Goal: Information Seeking & Learning: Check status

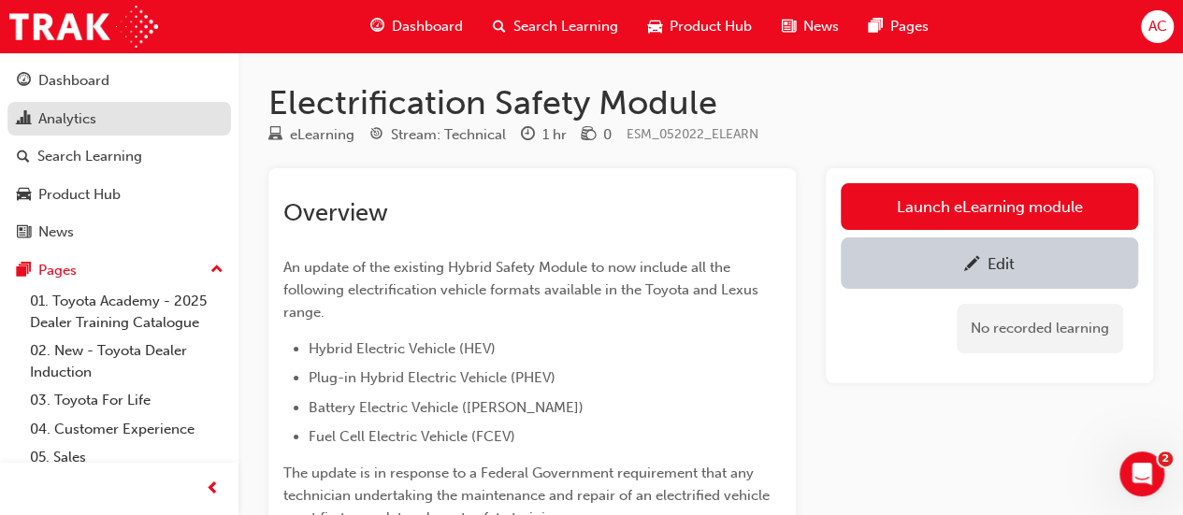
drag, startPoint x: 0, startPoint y: 0, endPoint x: 77, endPoint y: 116, distance: 139.1
click at [77, 116] on div "Analytics" at bounding box center [67, 120] width 58 height 22
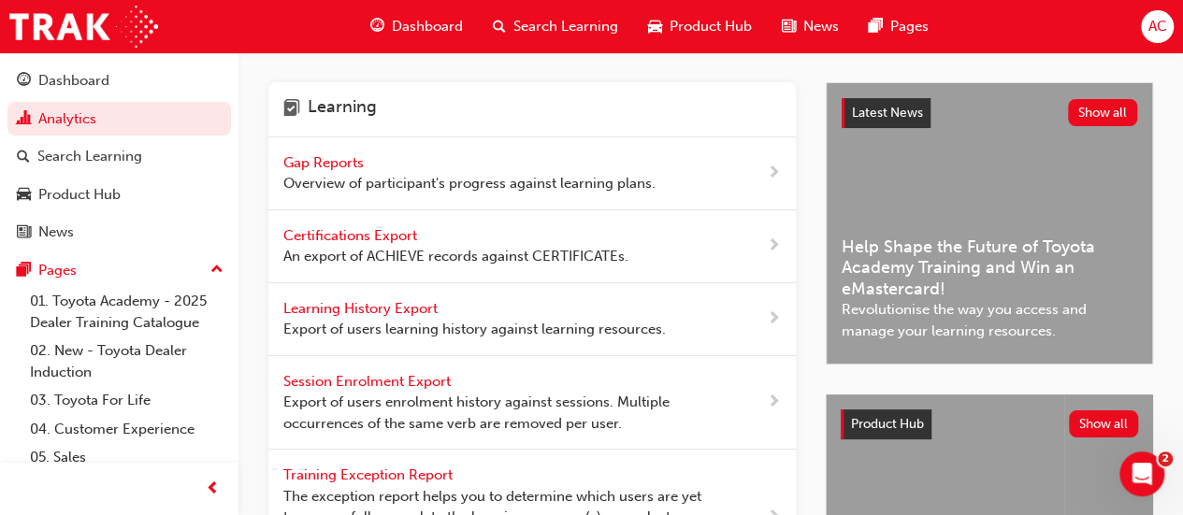
click at [316, 179] on span "Overview of participant's progress against learning plans." at bounding box center [469, 184] width 372 height 22
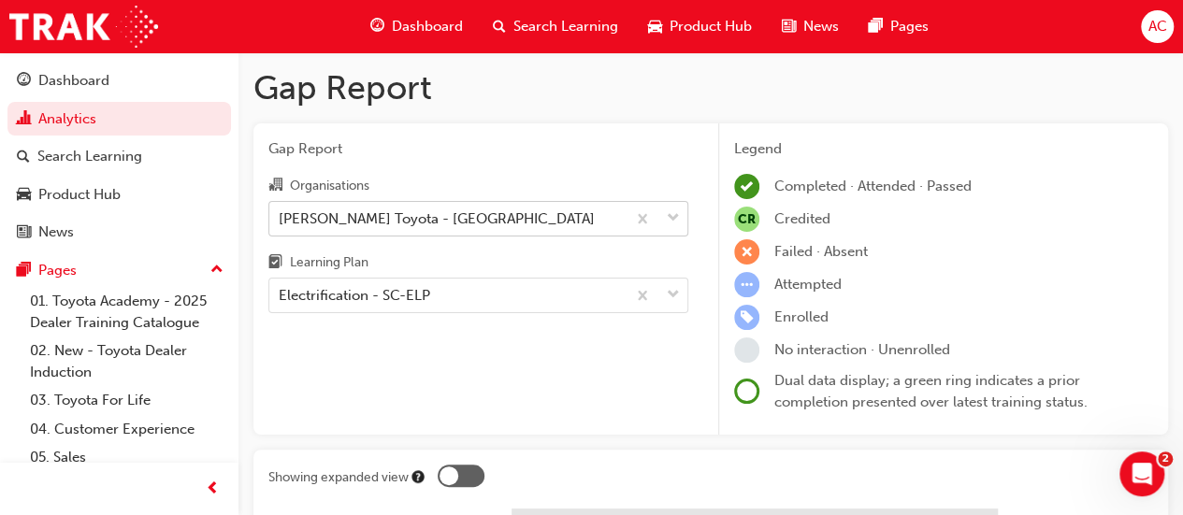
click at [330, 205] on div "[PERSON_NAME] Toyota - [GEOGRAPHIC_DATA]" at bounding box center [447, 218] width 356 height 33
click at [281, 210] on input "Organisations [PERSON_NAME] Toyota - [GEOGRAPHIC_DATA]" at bounding box center [280, 218] width 2 height 16
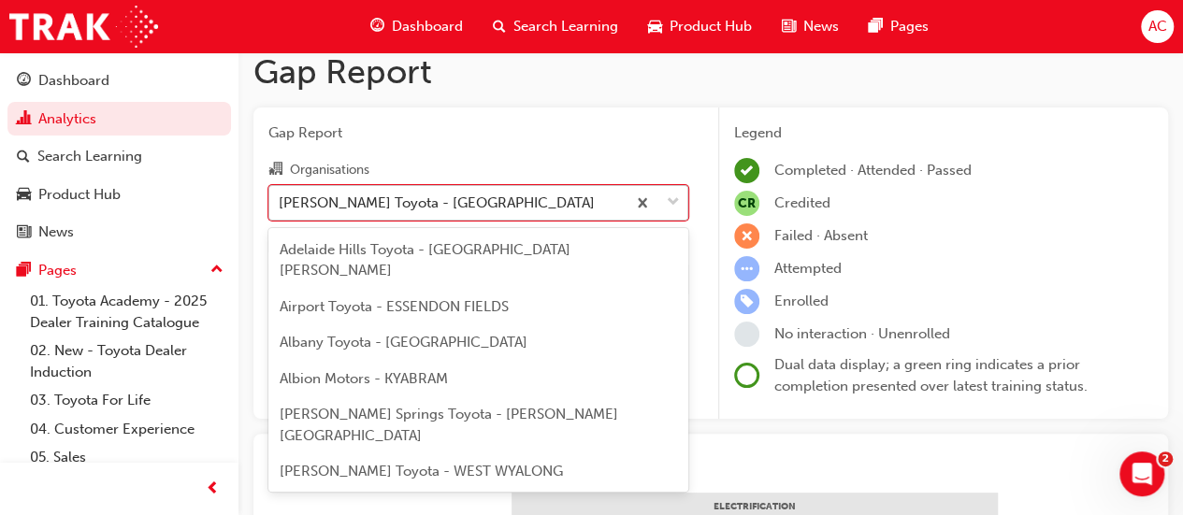
scroll to position [7911, 0]
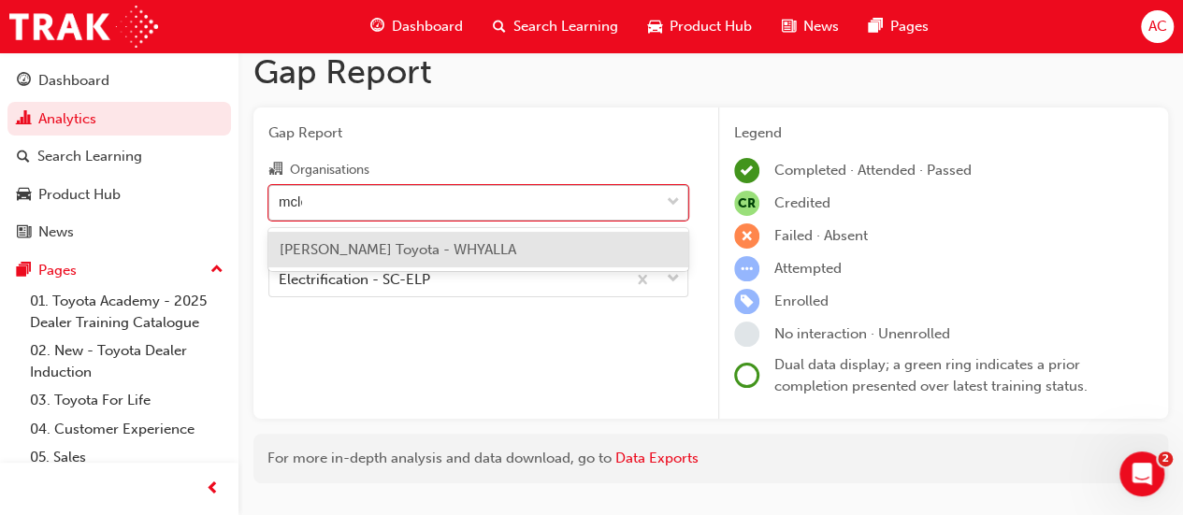
type input "mcleo"
click at [493, 240] on div "[PERSON_NAME] Toyota - WHYALLA" at bounding box center [478, 250] width 420 height 36
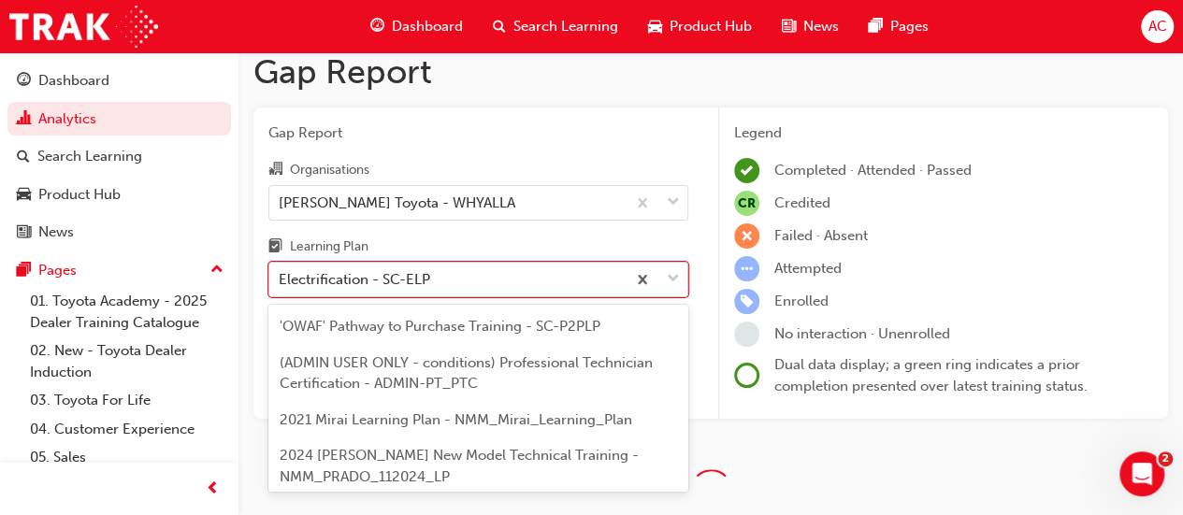
click at [458, 280] on body "Your version of Internet Explorer is outdated and not supported. Please upgrade…" at bounding box center [591, 241] width 1183 height 515
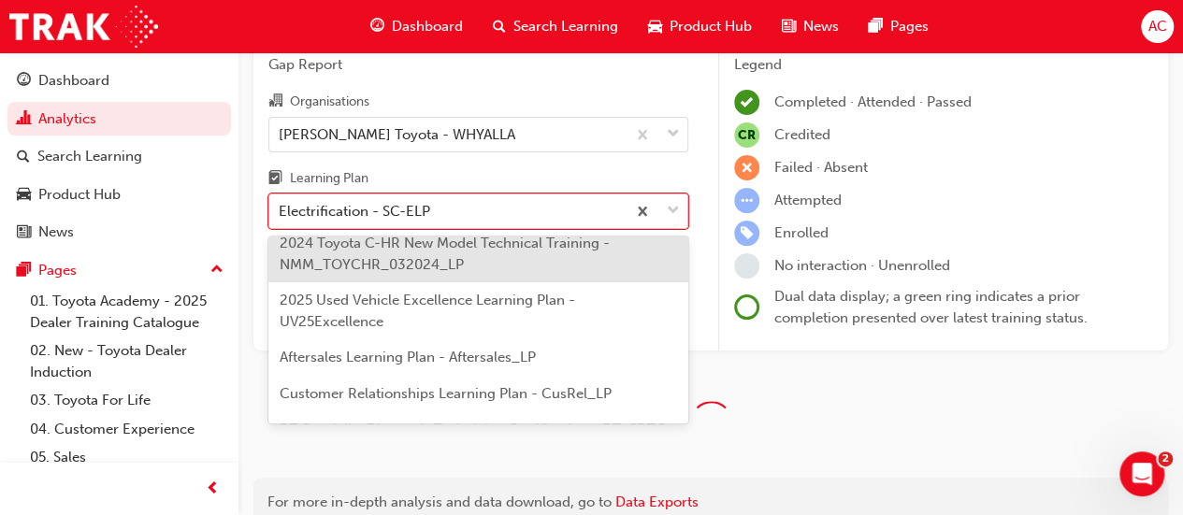
scroll to position [94, 0]
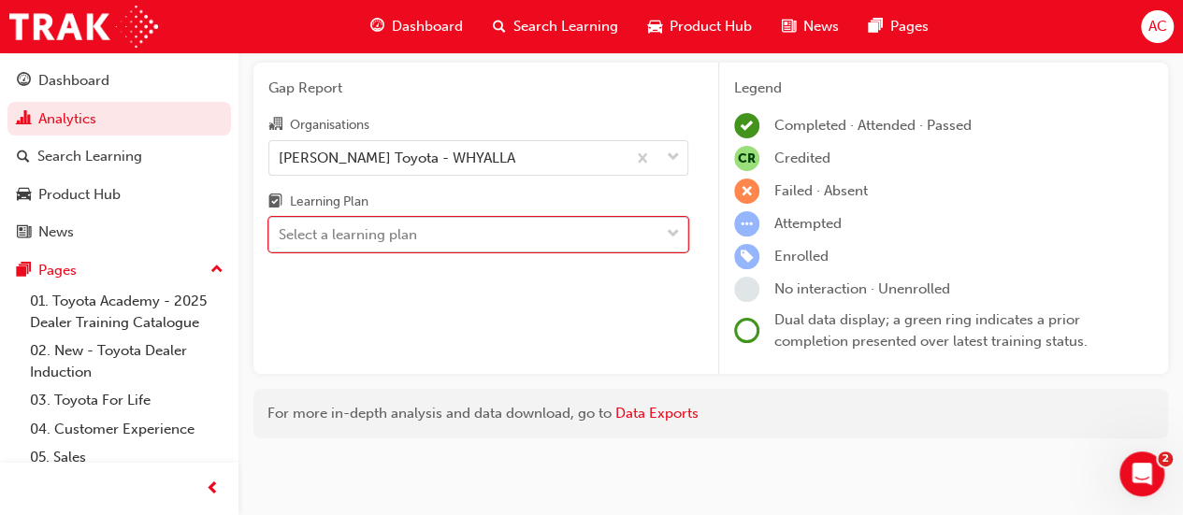
scroll to position [60, 0]
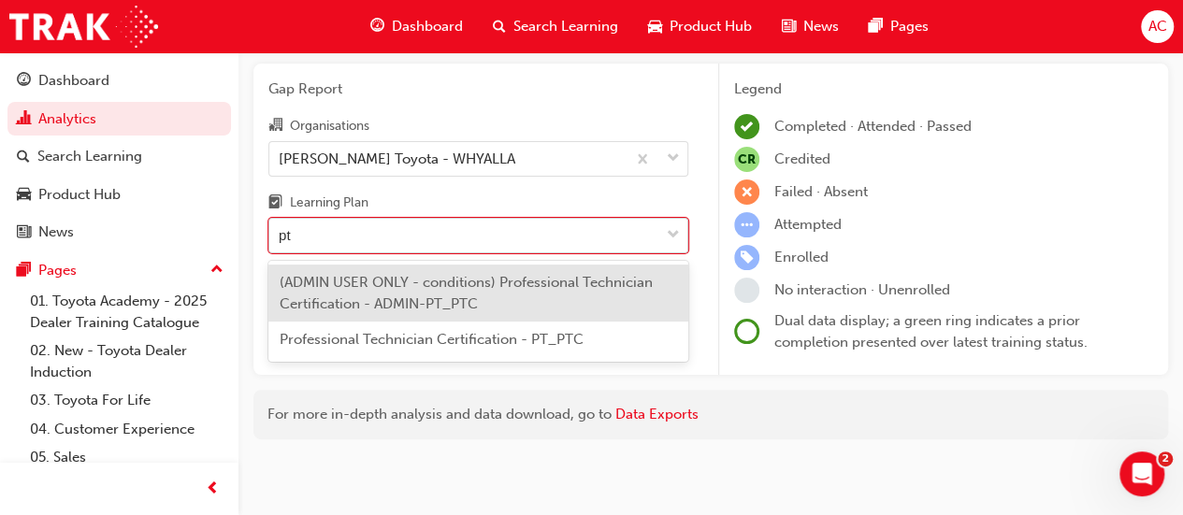
type input "p"
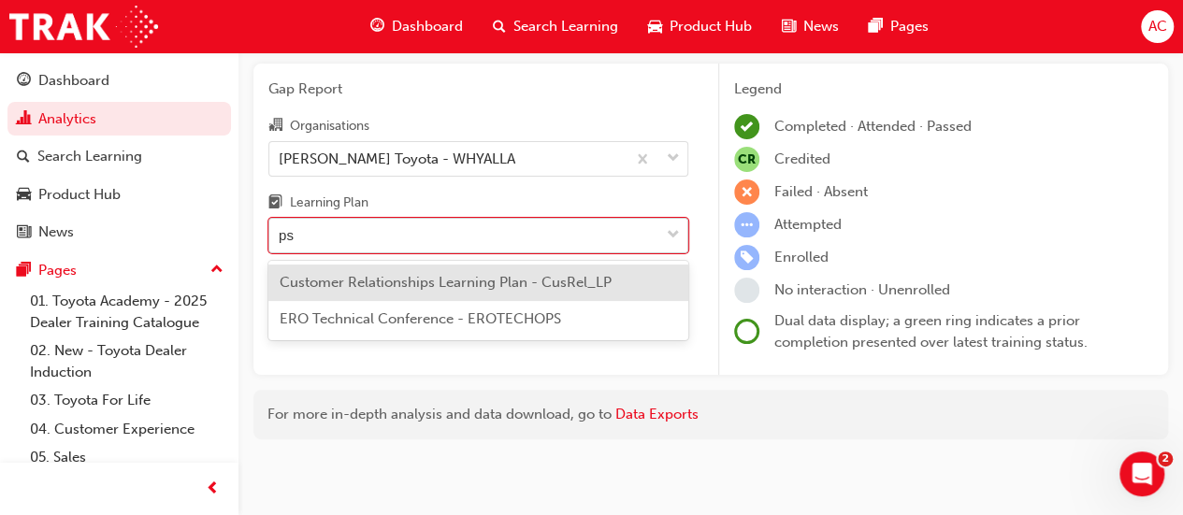
type input "p"
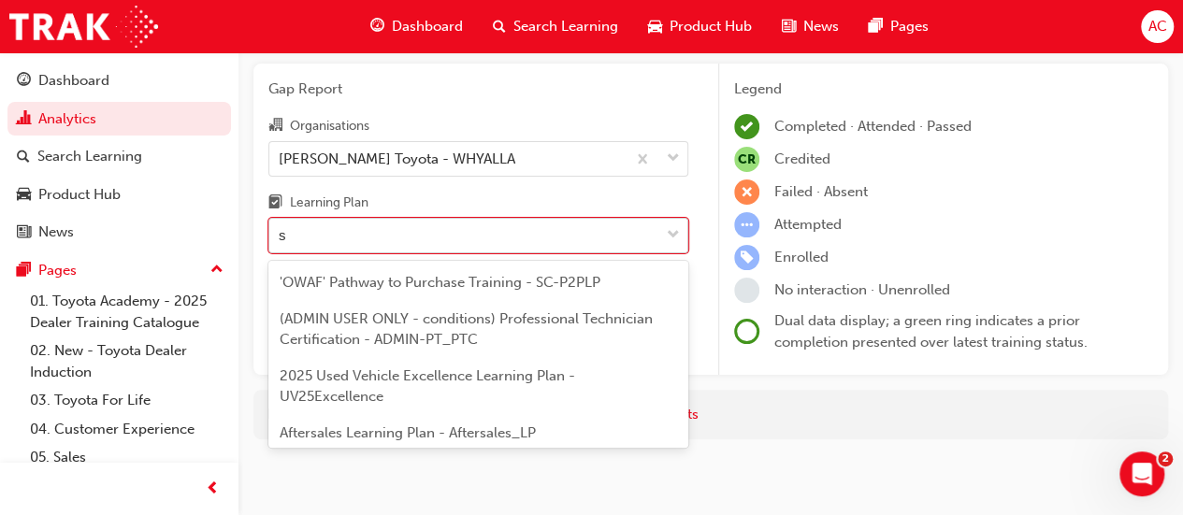
type input "sd"
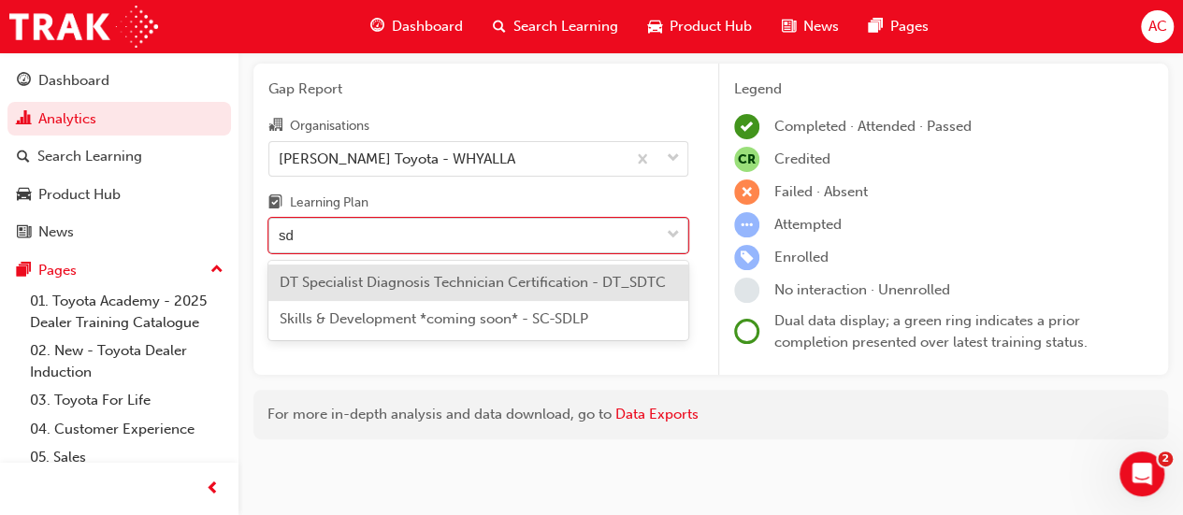
click at [605, 282] on span "DT Specialist Diagnosis Technician Certification - DT_SDTC" at bounding box center [473, 282] width 386 height 17
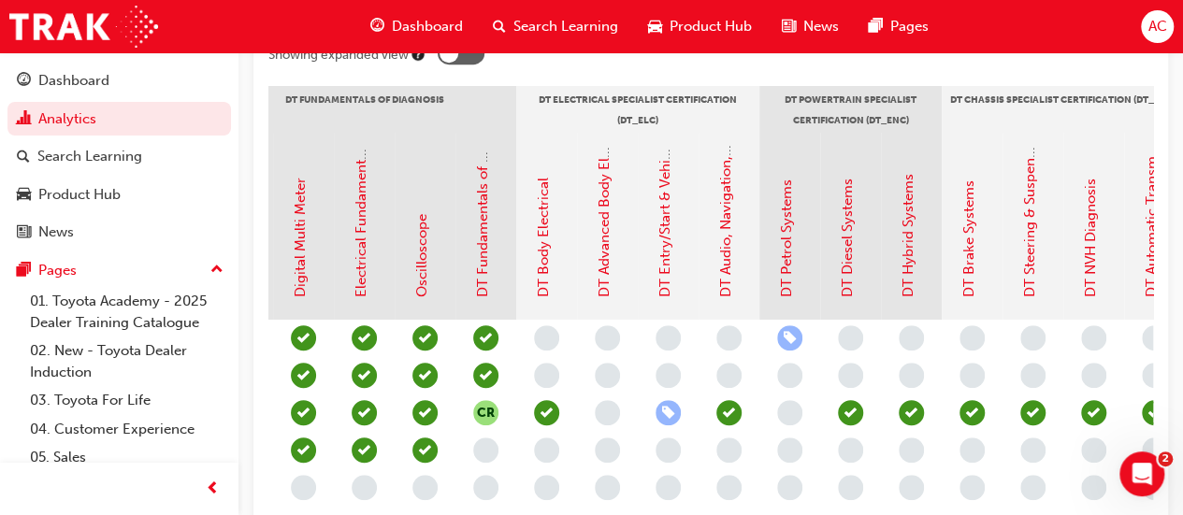
scroll to position [423, 0]
click at [602, 289] on link "DT Advanced Body Electrical & Auto A/C Systems" at bounding box center [604, 137] width 17 height 319
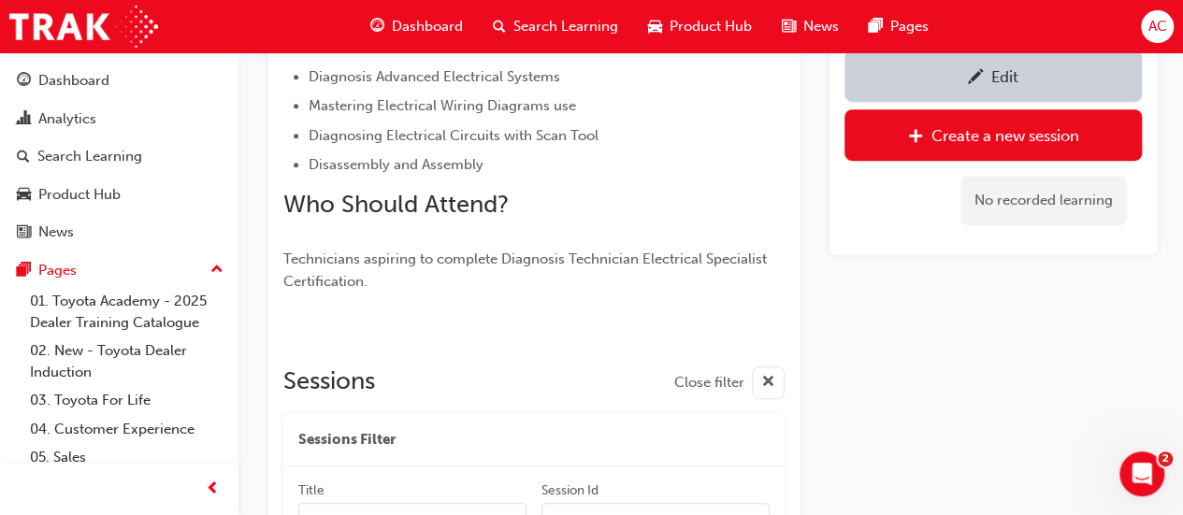
scroll to position [613, 0]
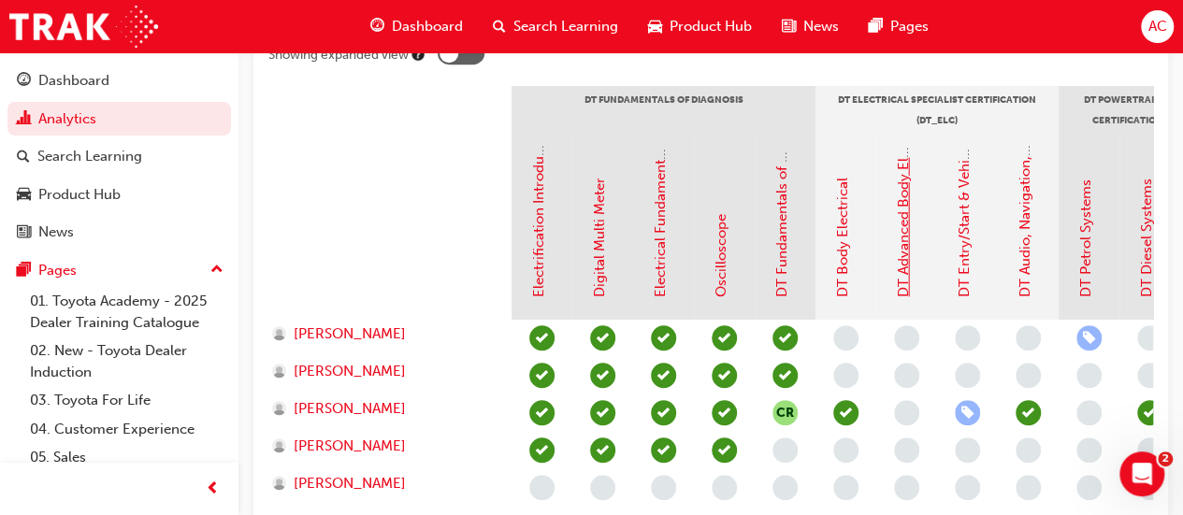
click at [908, 268] on link "DT Advanced Body Electrical & Auto A/C Systems" at bounding box center [903, 137] width 17 height 319
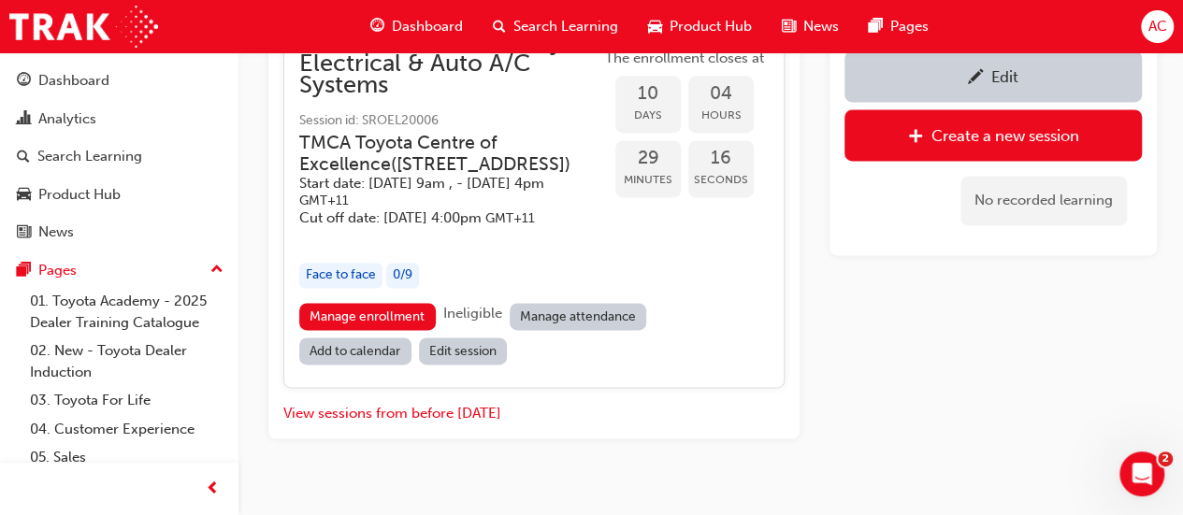
scroll to position [1262, 0]
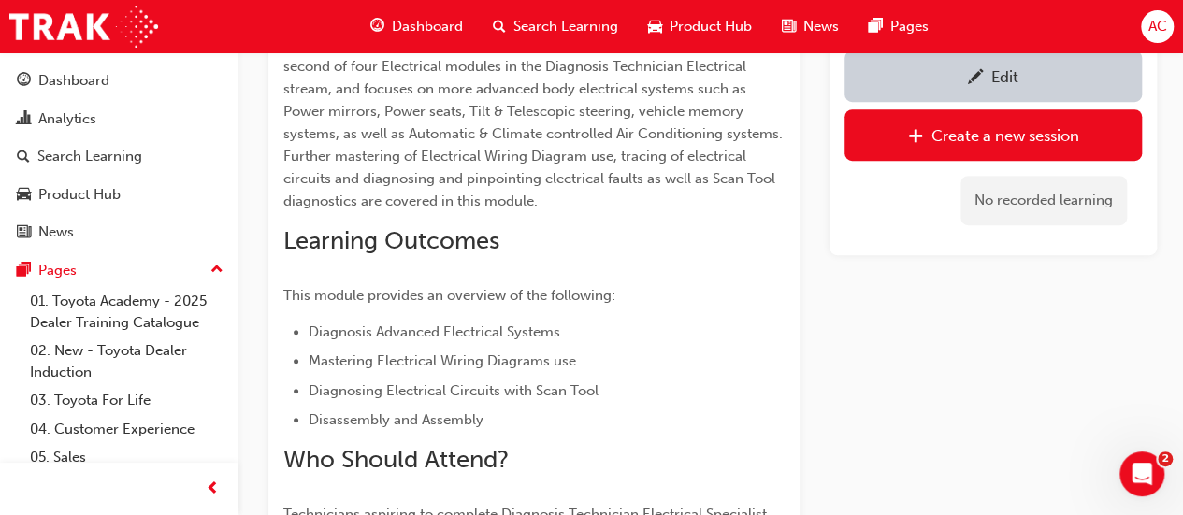
scroll to position [423, 0]
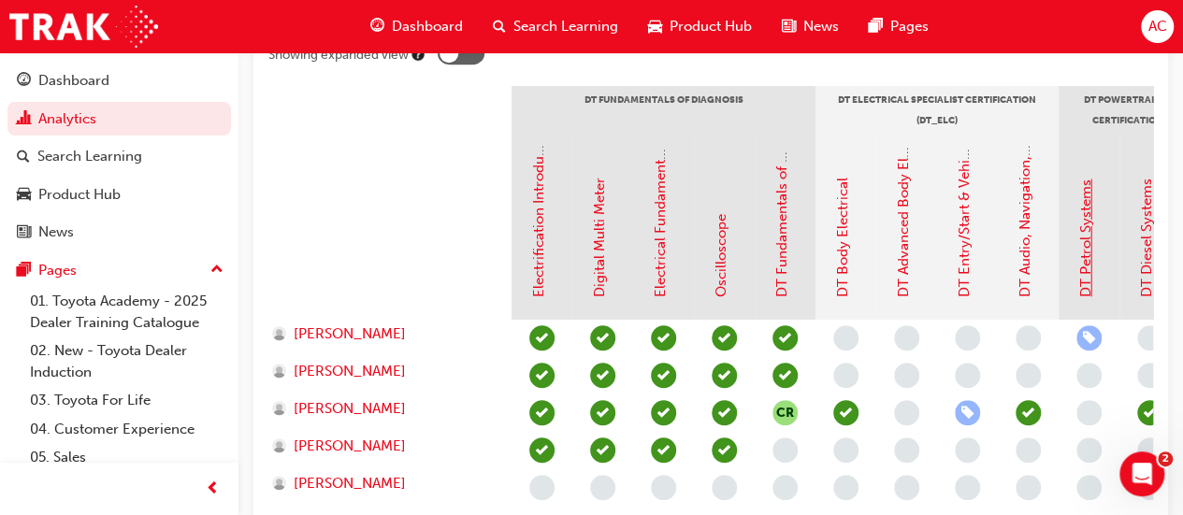
click at [1079, 287] on link "DT Petrol Systems" at bounding box center [1086, 239] width 17 height 118
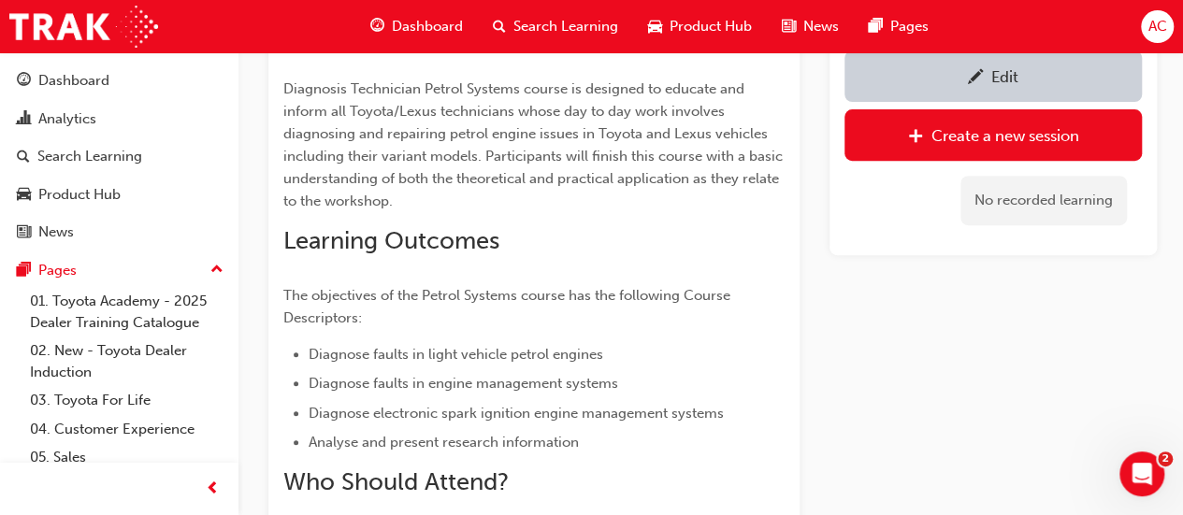
scroll to position [286, 0]
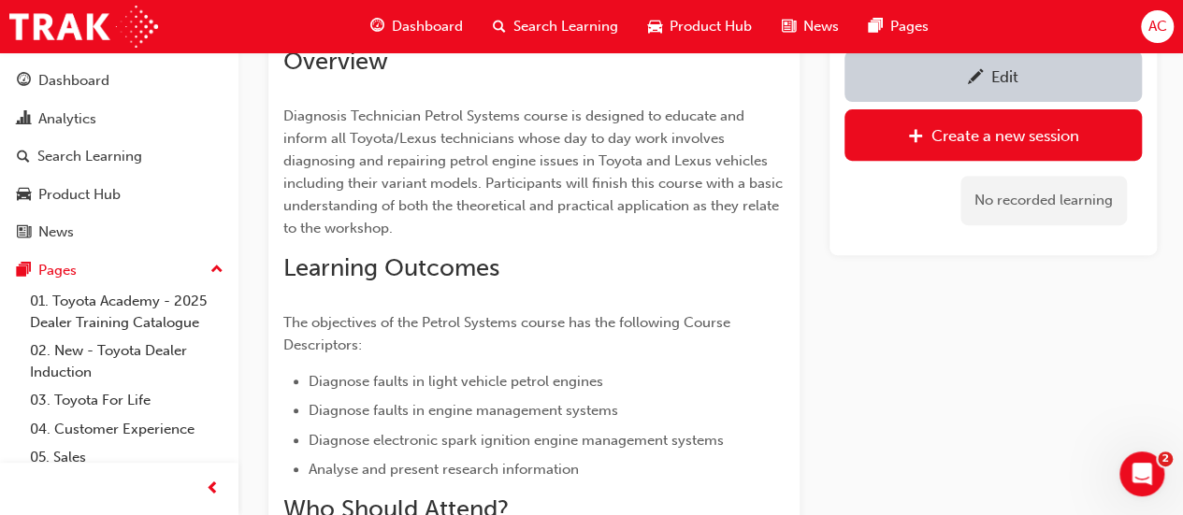
scroll to position [423, 0]
